Goal: Browse casually

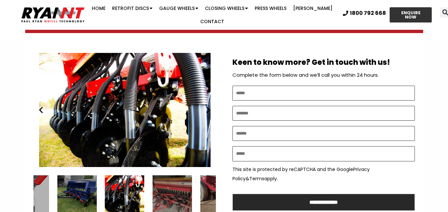
scroll to position [365, 0]
click at [206, 106] on icon "Next slide" at bounding box center [208, 110] width 8 height 8
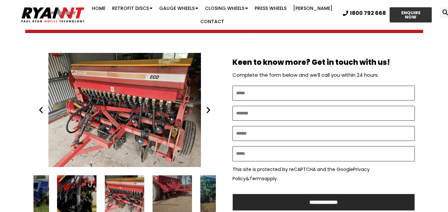
click at [206, 106] on icon "Next slide" at bounding box center [208, 110] width 8 height 8
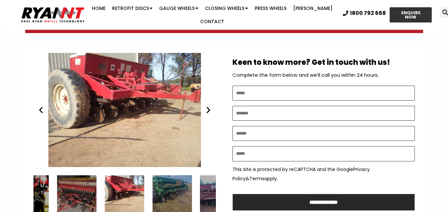
click at [206, 106] on icon "Next slide" at bounding box center [208, 110] width 8 height 8
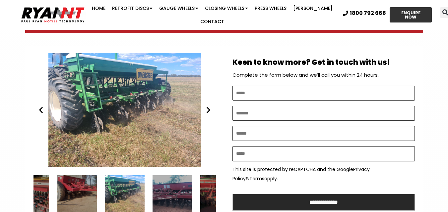
click at [206, 106] on icon "Next slide" at bounding box center [208, 110] width 8 height 8
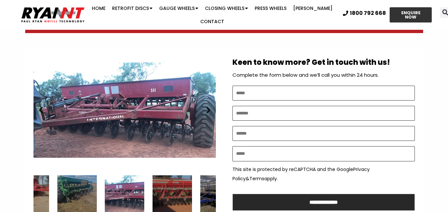
click at [208, 106] on icon "Next slide" at bounding box center [208, 110] width 8 height 8
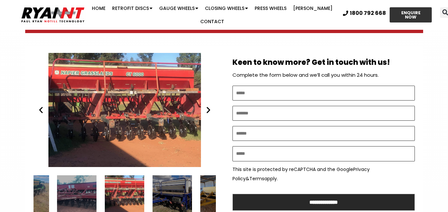
click at [208, 106] on icon "Next slide" at bounding box center [208, 110] width 8 height 8
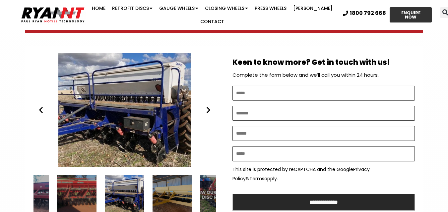
click at [208, 106] on icon "Next slide" at bounding box center [208, 110] width 8 height 8
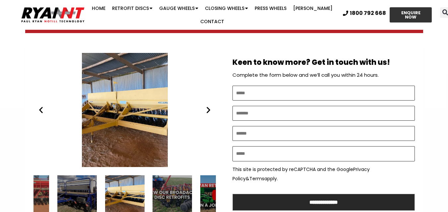
click at [208, 106] on icon "Next slide" at bounding box center [208, 110] width 8 height 8
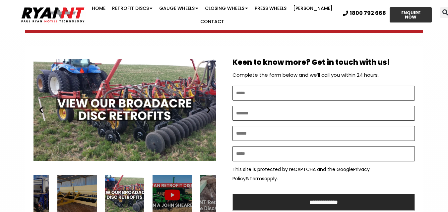
click at [208, 106] on icon "Next slide" at bounding box center [208, 110] width 8 height 8
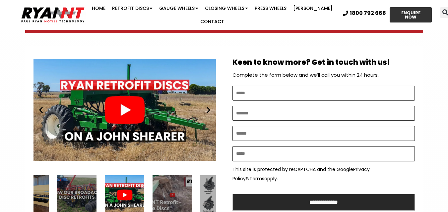
click at [208, 106] on icon "Next slide" at bounding box center [208, 110] width 8 height 8
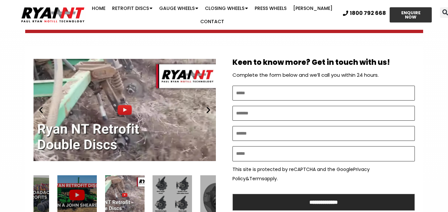
click at [208, 106] on icon "Next slide" at bounding box center [208, 110] width 8 height 8
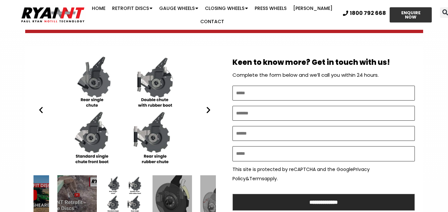
click at [208, 106] on icon "Next slide" at bounding box center [208, 110] width 8 height 8
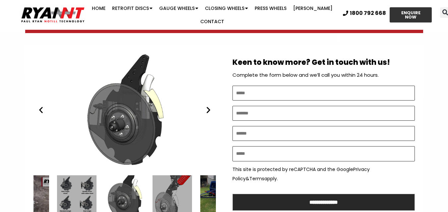
click at [208, 106] on icon "Next slide" at bounding box center [208, 110] width 8 height 8
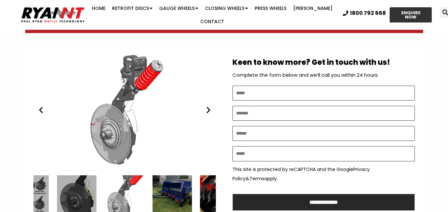
click at [208, 106] on icon "Next slide" at bounding box center [208, 110] width 8 height 8
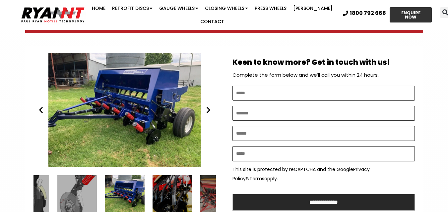
click at [207, 106] on icon "Next slide" at bounding box center [208, 110] width 8 height 8
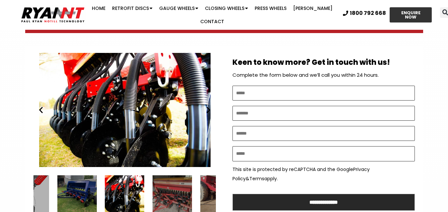
click at [209, 106] on icon "Next slide" at bounding box center [208, 110] width 8 height 8
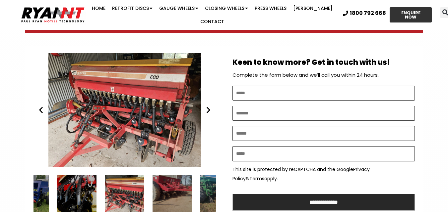
click at [207, 106] on icon "Next slide" at bounding box center [208, 110] width 8 height 8
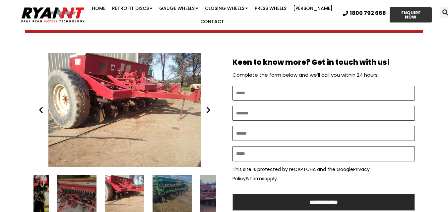
click at [207, 106] on icon "Next slide" at bounding box center [208, 110] width 8 height 8
